Goal: Task Accomplishment & Management: Use online tool/utility

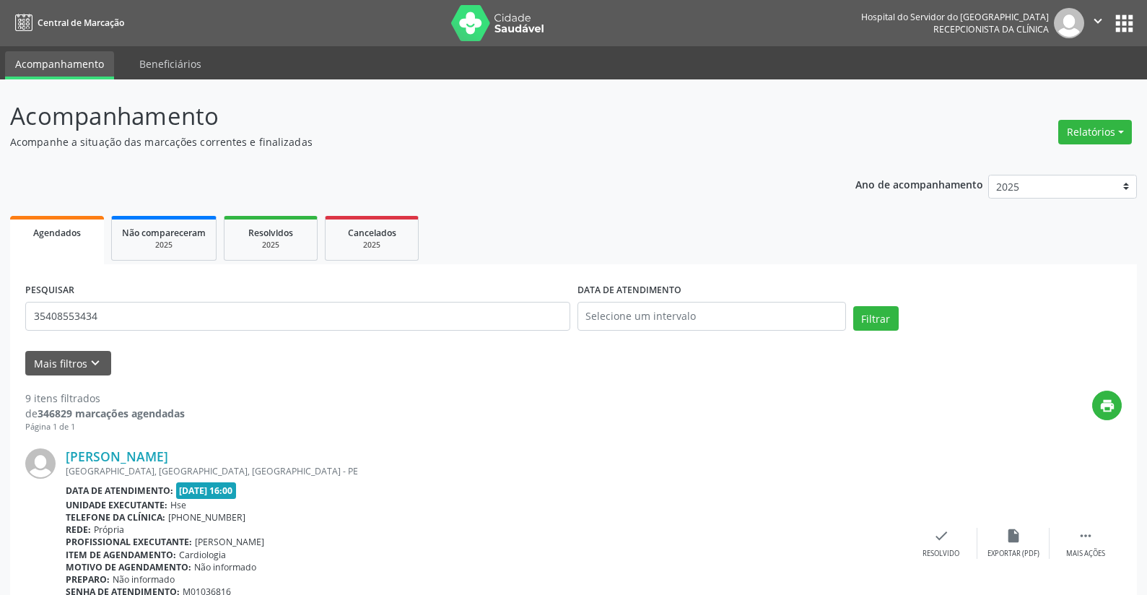
type input "35408553434"
click at [622, 309] on input "text" at bounding box center [711, 316] width 269 height 29
click at [687, 503] on span "27" at bounding box center [688, 507] width 28 height 28
type input "[DATE]"
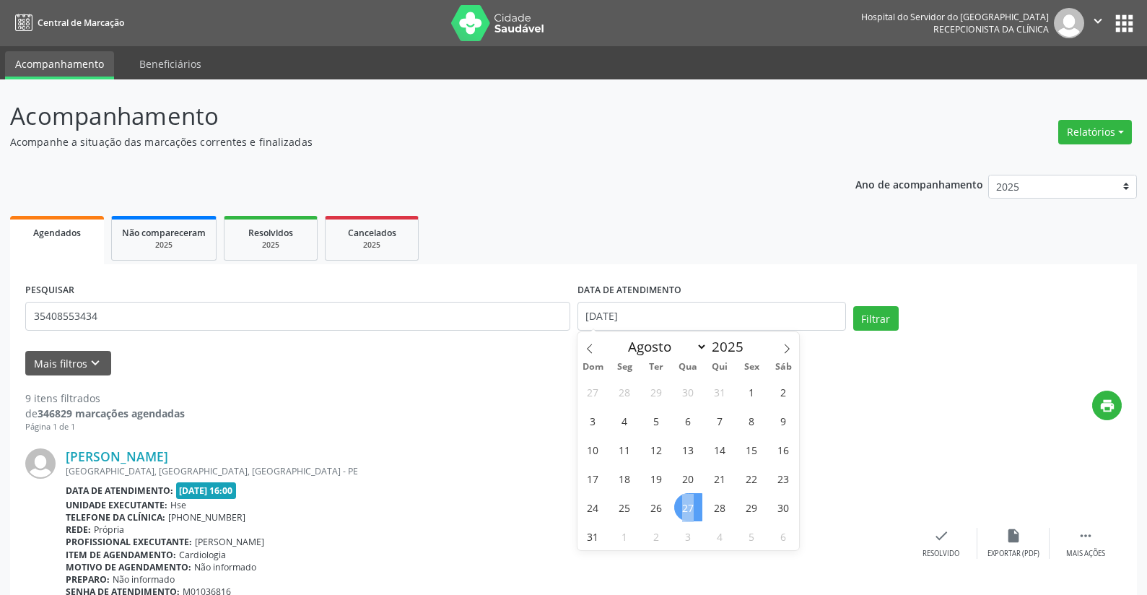
click at [687, 503] on span "27" at bounding box center [688, 507] width 28 height 28
select select "7"
drag, startPoint x: 637, startPoint y: 311, endPoint x: 509, endPoint y: 326, distance: 129.4
click at [509, 326] on div "PESQUISAR 35408553434 DATA DE ATENDIMENTO [DATE] Filtrar" at bounding box center [574, 309] width 1104 height 61
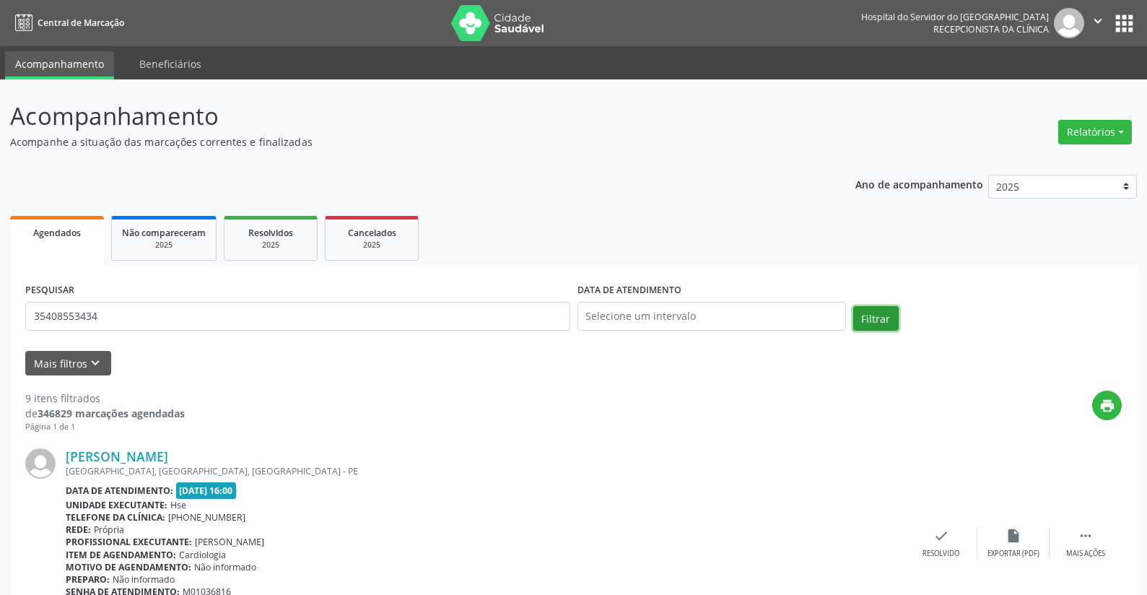
click at [872, 314] on button "Filtrar" at bounding box center [875, 318] width 45 height 25
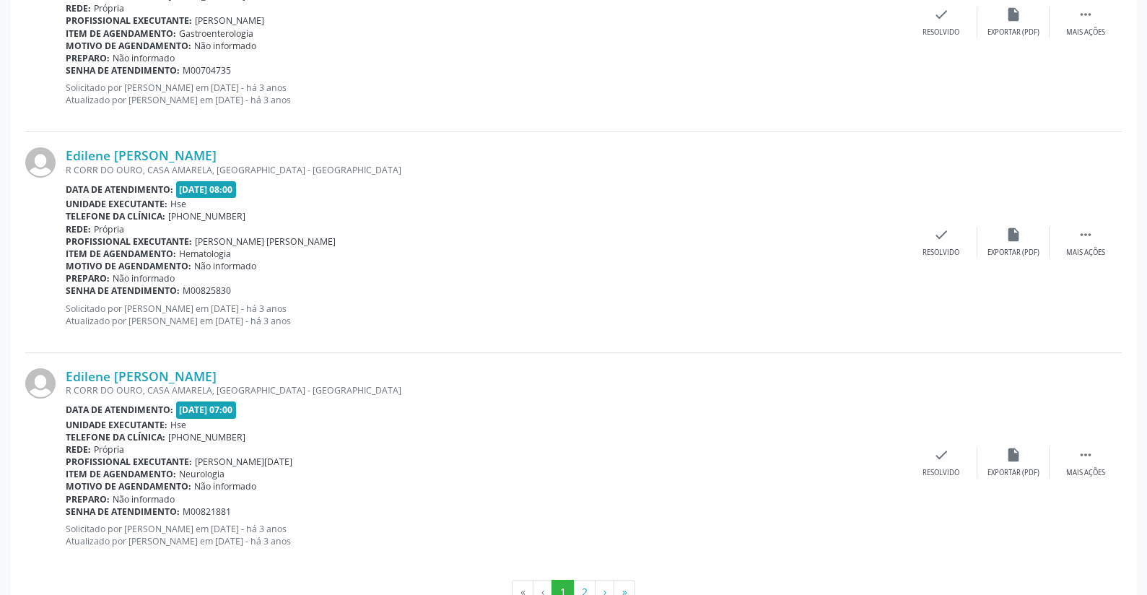
scroll to position [3211, 0]
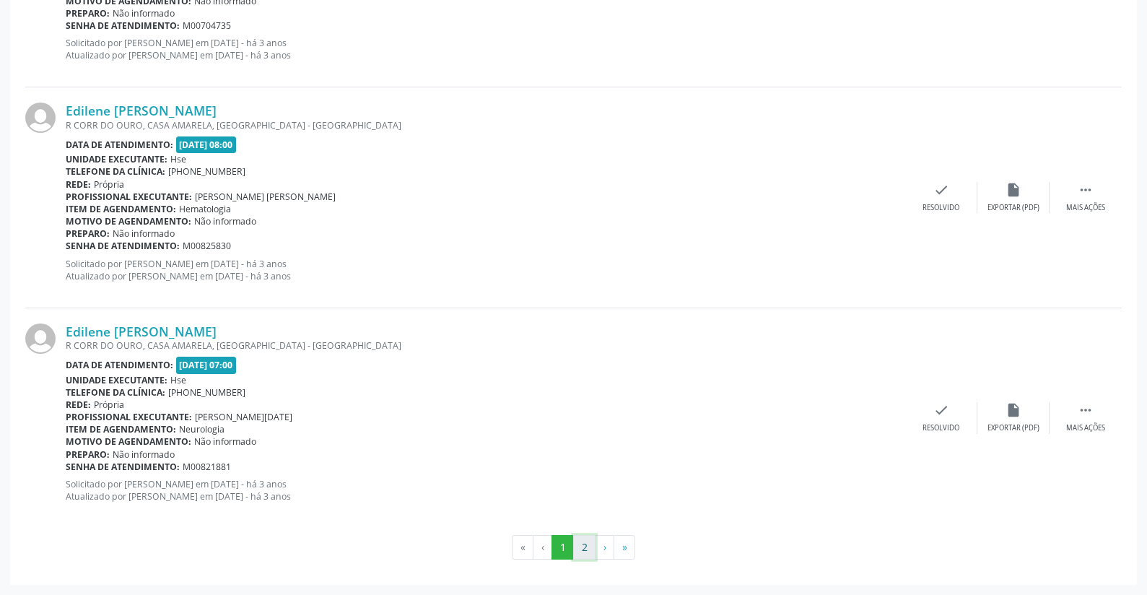
click at [582, 546] on button "2" at bounding box center [584, 547] width 22 height 25
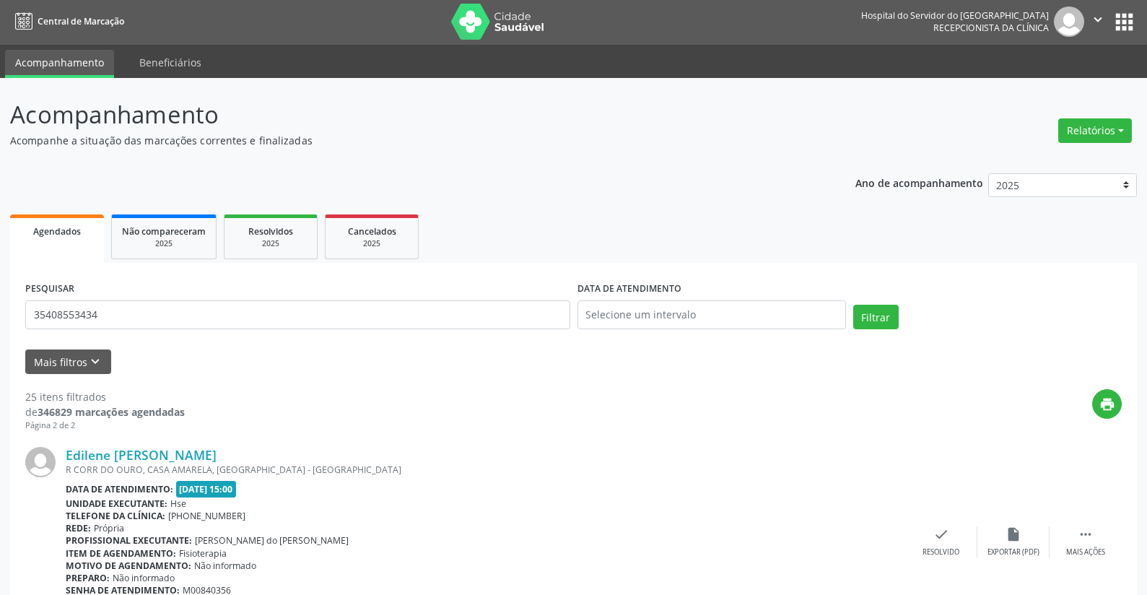
scroll to position [0, 0]
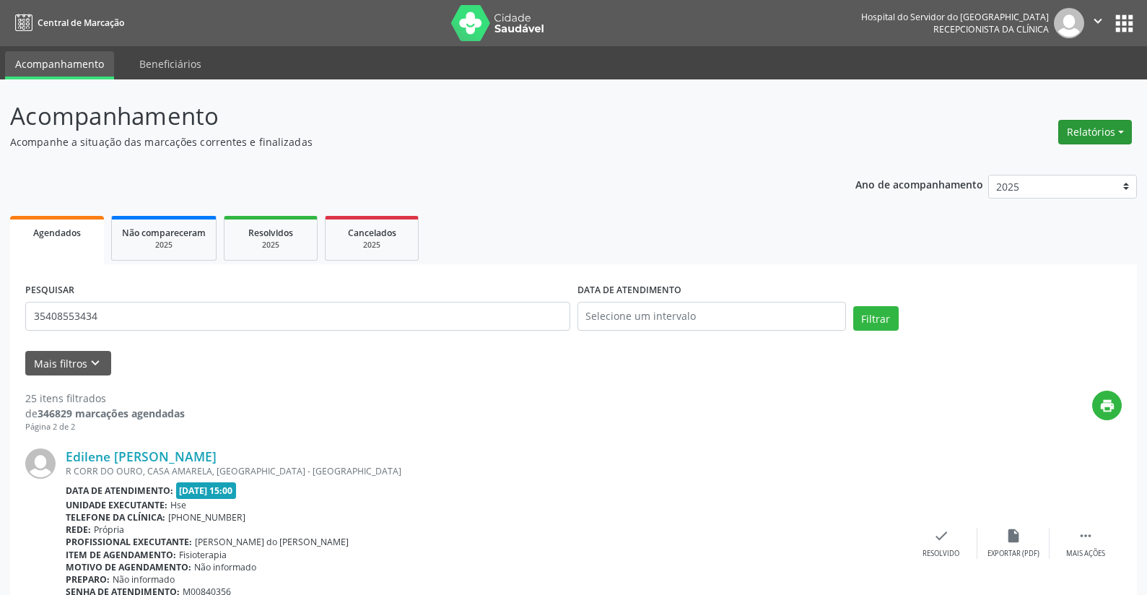
click at [1083, 127] on button "Relatórios" at bounding box center [1095, 132] width 74 height 25
click at [1039, 160] on link "Agendamentos" at bounding box center [1054, 163] width 155 height 20
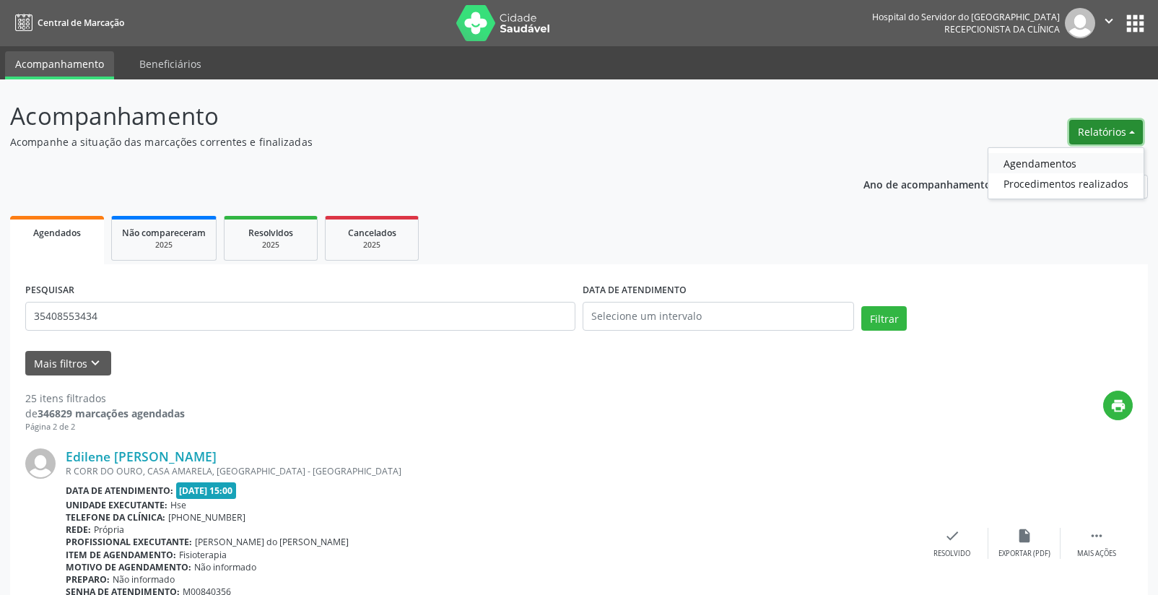
select select "7"
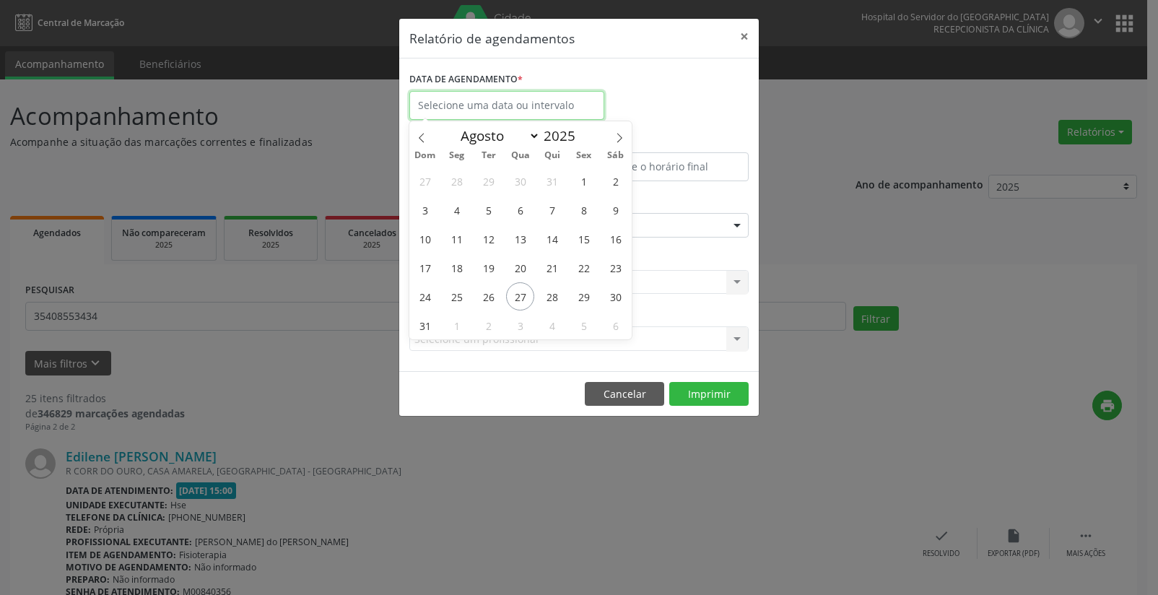
click at [437, 99] on input "text" at bounding box center [506, 105] width 195 height 29
click at [585, 293] on span "29" at bounding box center [583, 296] width 28 height 28
type input "[DATE]"
click at [585, 293] on span "29" at bounding box center [583, 296] width 28 height 28
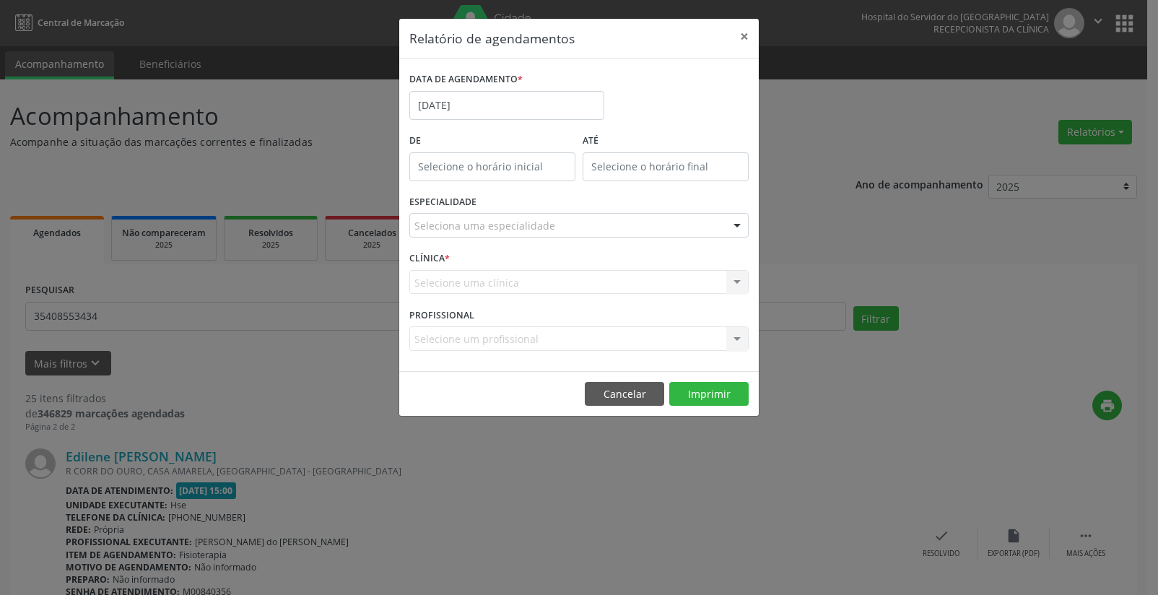
type input "12:00"
click at [498, 169] on input "12:00" at bounding box center [492, 166] width 166 height 29
click at [473, 196] on input "12" at bounding box center [463, 197] width 109 height 29
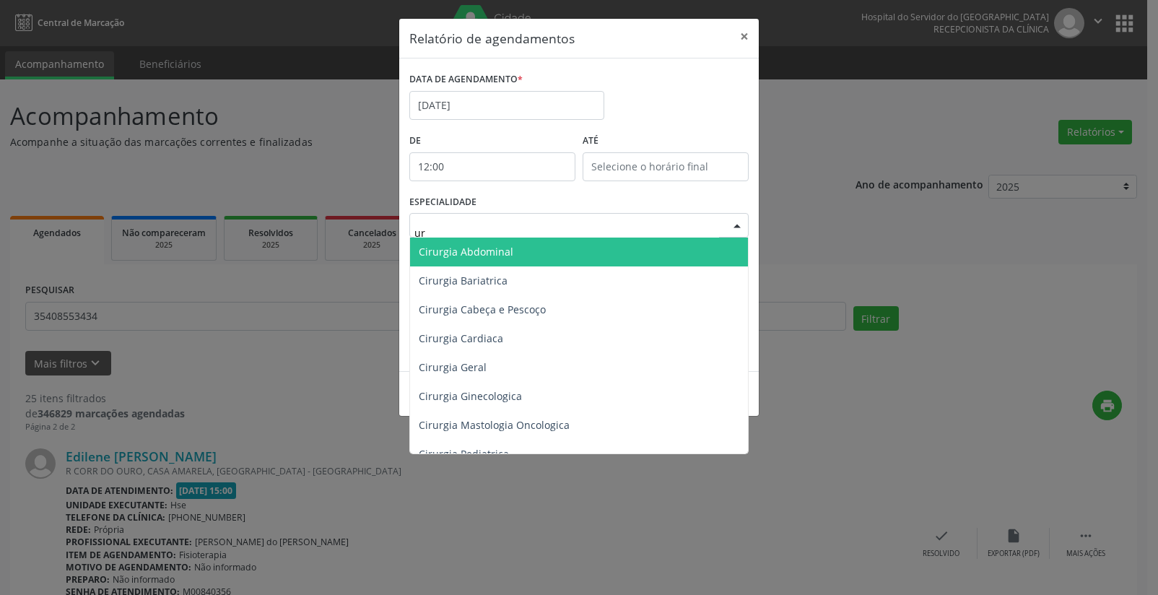
type input "uro"
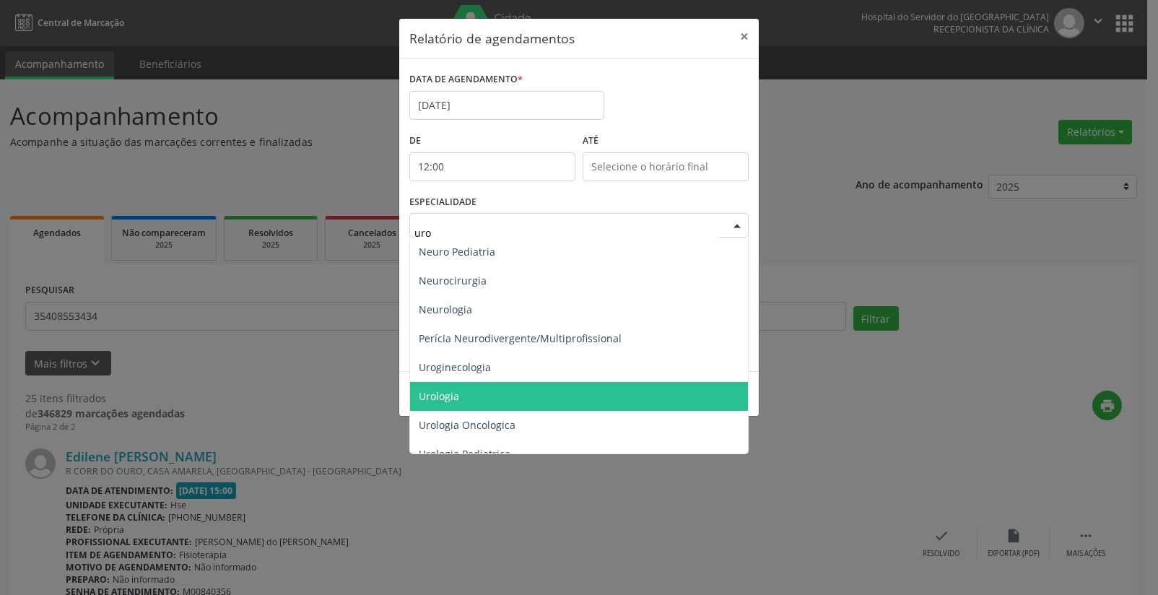
click at [466, 400] on span "Urologia" at bounding box center [579, 396] width 338 height 29
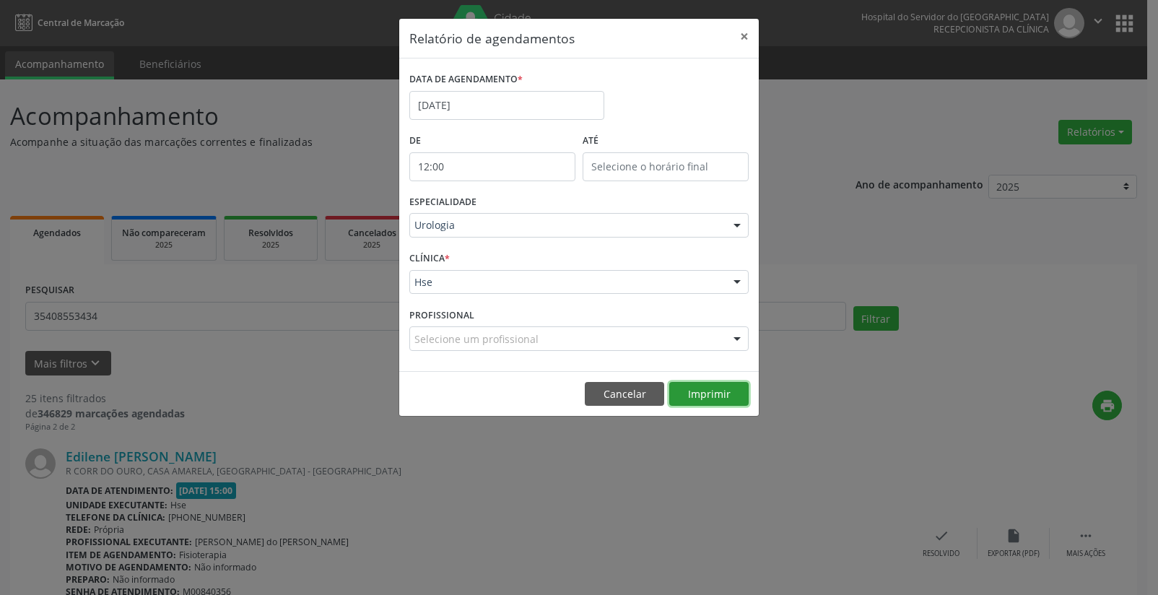
click at [710, 385] on button "Imprimir" at bounding box center [708, 394] width 79 height 25
click at [743, 32] on button "×" at bounding box center [744, 36] width 29 height 35
